Goal: Information Seeking & Learning: Learn about a topic

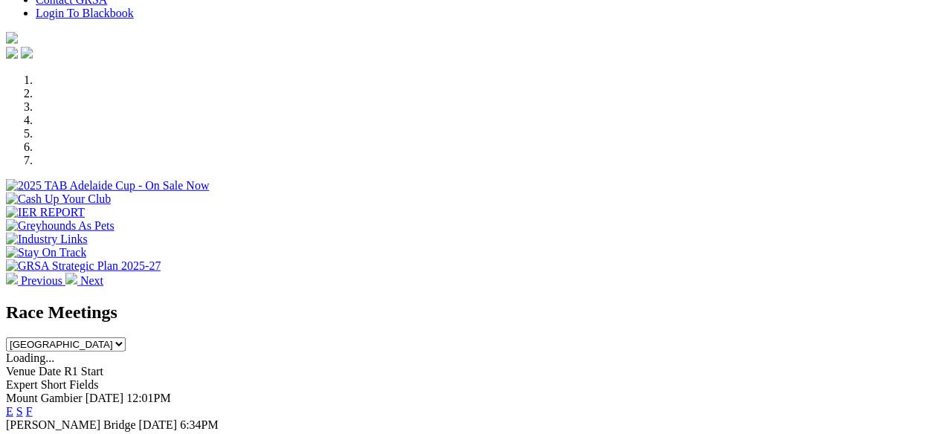
scroll to position [446, 0]
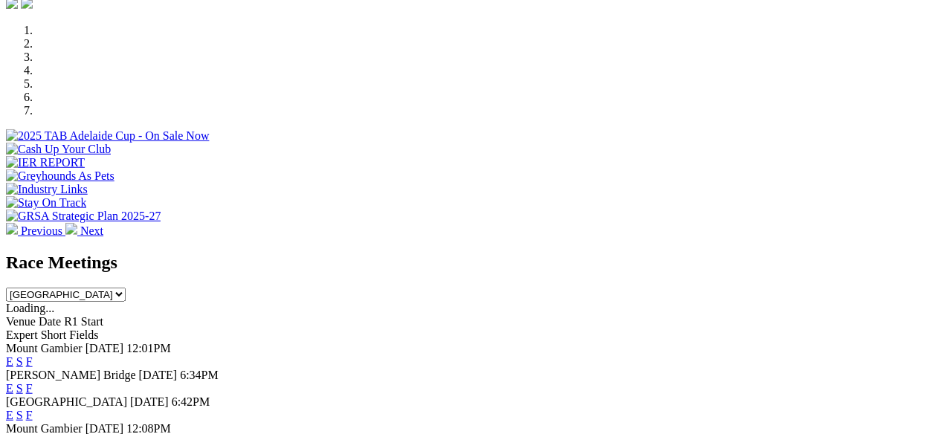
click at [13, 382] on link "E" at bounding box center [9, 388] width 7 height 13
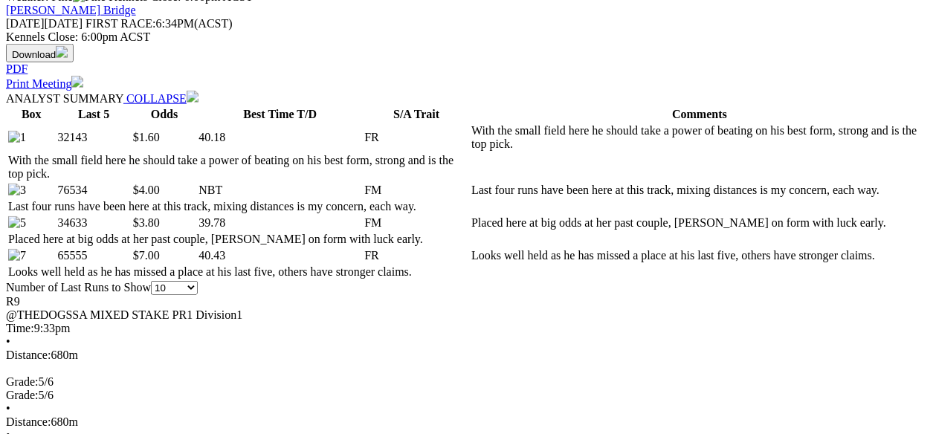
scroll to position [693, 0]
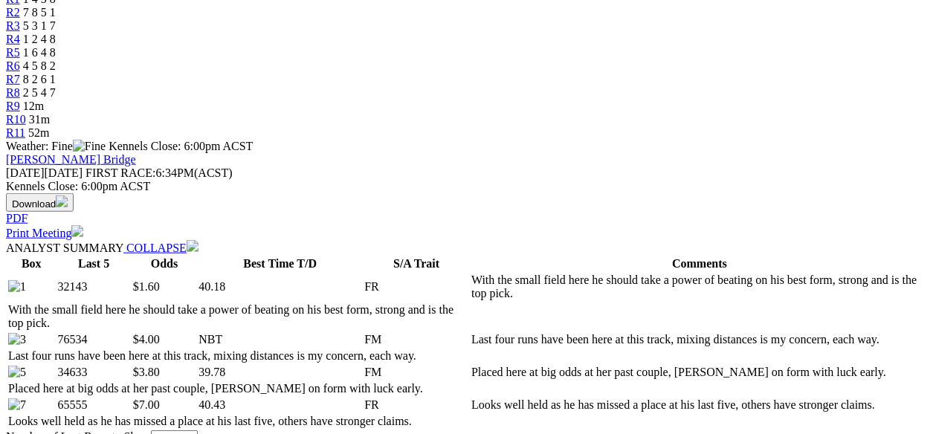
scroll to position [595, 0]
